Goal: Task Accomplishment & Management: Complete application form

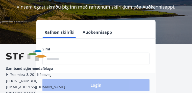
scroll to position [64, 0]
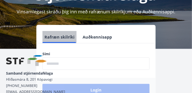
click at [57, 39] on button "Rafræn skilríki" at bounding box center [59, 37] width 34 height 12
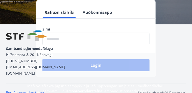
scroll to position [90, 0]
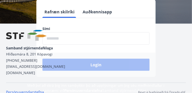
click at [62, 11] on button "Rafræn skilríki" at bounding box center [59, 12] width 34 height 12
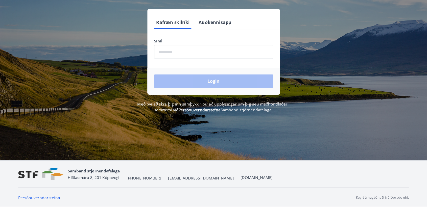
scroll to position [62, 0]
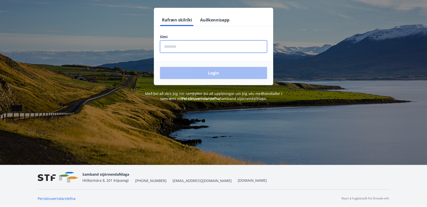
click at [155, 47] on input "phone" at bounding box center [213, 46] width 107 height 12
type input "********"
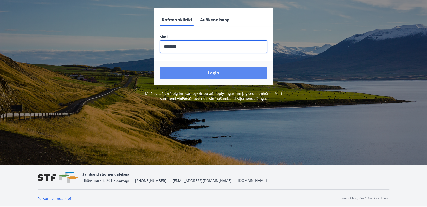
click at [155, 71] on button "Login" at bounding box center [213, 73] width 107 height 12
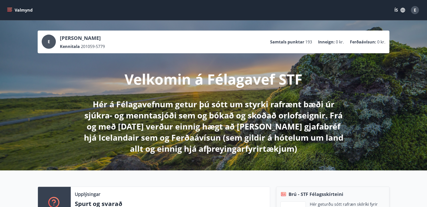
click at [9, 10] on icon "menu" at bounding box center [10, 10] width 6 height 1
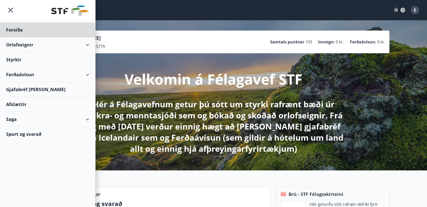
click at [13, 37] on div "Styrkir" at bounding box center [47, 29] width 83 height 15
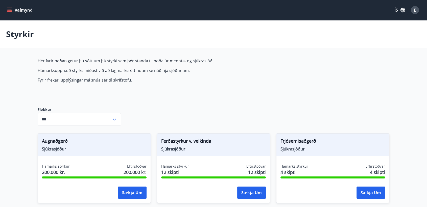
type input "***"
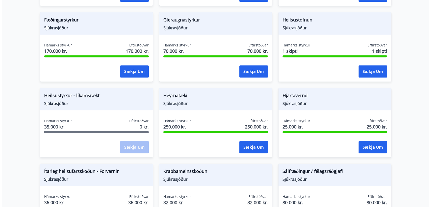
scroll to position [225, 0]
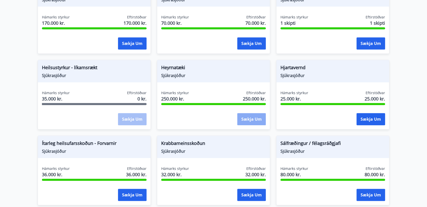
click at [250, 117] on button "Sækja um" at bounding box center [251, 119] width 29 height 12
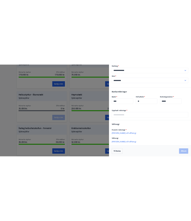
scroll to position [79, 0]
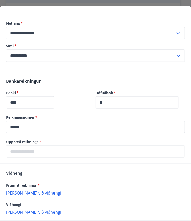
click at [20, 192] on p "Bæta við viðhengi" at bounding box center [95, 192] width 179 height 5
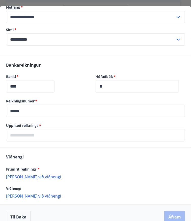
scroll to position [103, 0]
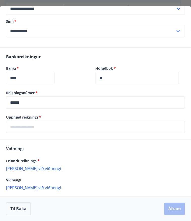
click at [28, 168] on p "Bæta við viðhengi" at bounding box center [95, 168] width 179 height 5
